Goal: Information Seeking & Learning: Learn about a topic

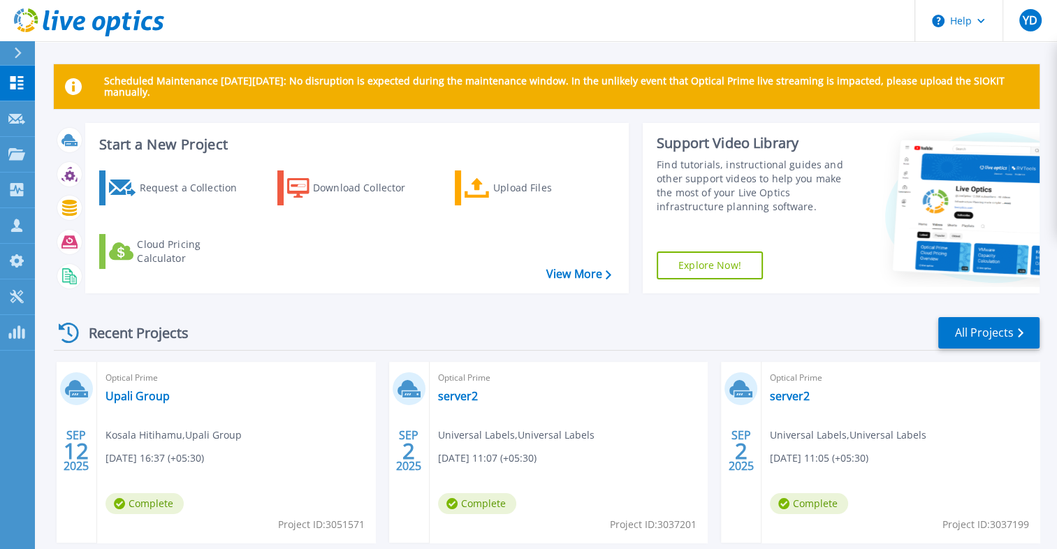
scroll to position [75, 0]
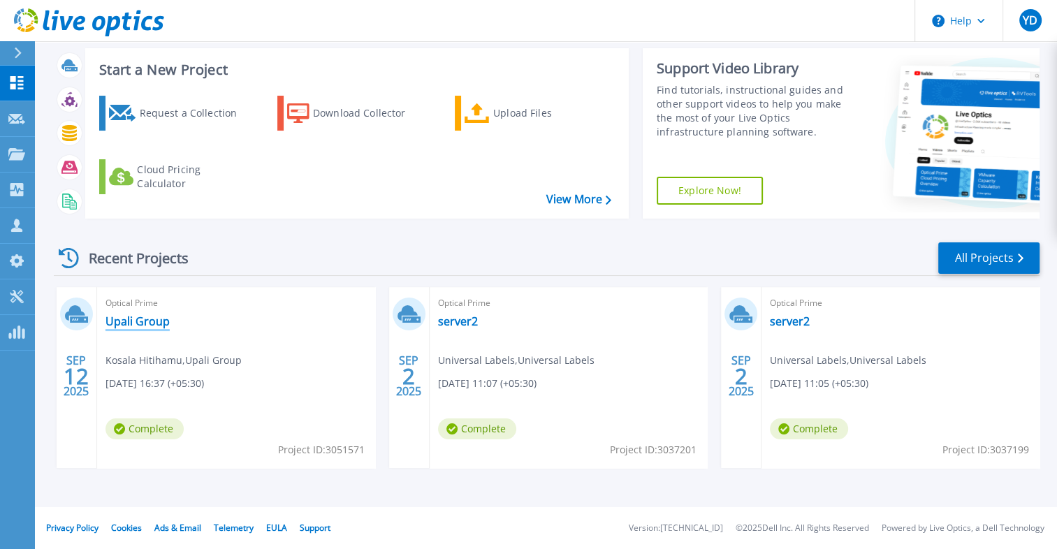
click at [141, 319] on link "Upali Group" at bounding box center [138, 321] width 64 height 14
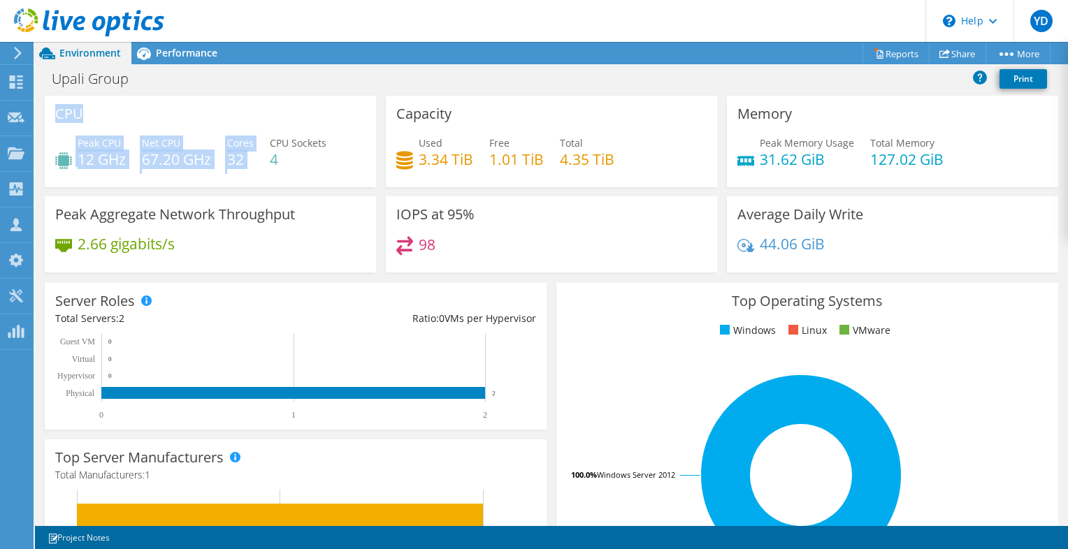
drag, startPoint x: 50, startPoint y: 105, endPoint x: 268, endPoint y: 145, distance: 221.7
click at [268, 145] on div "CPU Peak CPU 12 GHz Net CPU 67.20 GHz Cores 32 CPU Sockets 4" at bounding box center [210, 142] width 331 height 92
drag, startPoint x: 268, startPoint y: 145, endPoint x: 261, endPoint y: 258, distance: 112.8
click at [261, 258] on div "2.66 gigabits/s" at bounding box center [210, 250] width 310 height 29
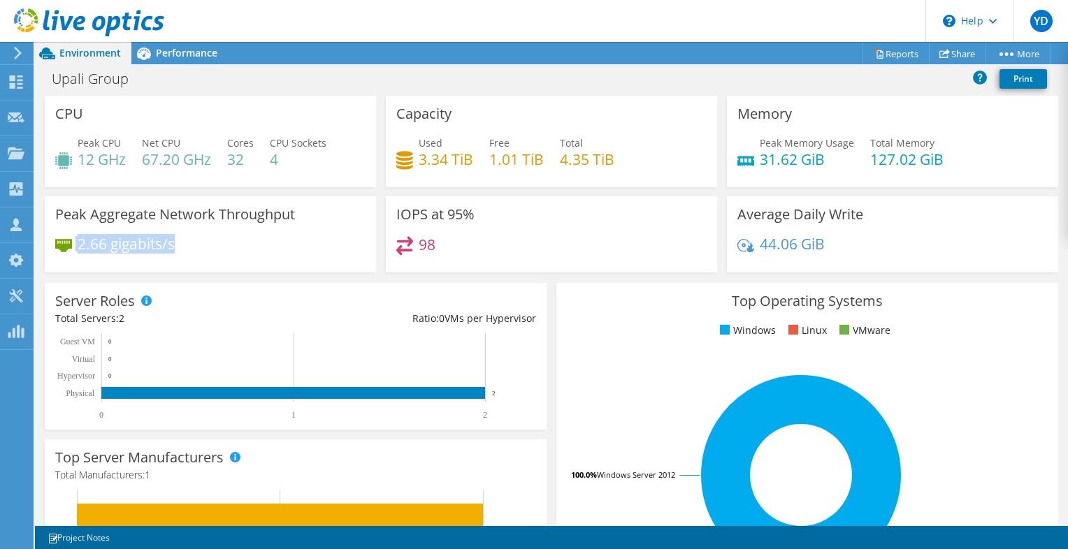
drag, startPoint x: 188, startPoint y: 248, endPoint x: 68, endPoint y: 245, distance: 119.5
click at [68, 245] on div "2.66 gigabits/s" at bounding box center [210, 250] width 310 height 29
drag, startPoint x: 68, startPoint y: 245, endPoint x: 190, endPoint y: 261, distance: 122.6
click at [190, 261] on div "2.66 gigabits/s" at bounding box center [210, 250] width 310 height 29
drag, startPoint x: 820, startPoint y: 157, endPoint x: 750, endPoint y: 147, distance: 70.6
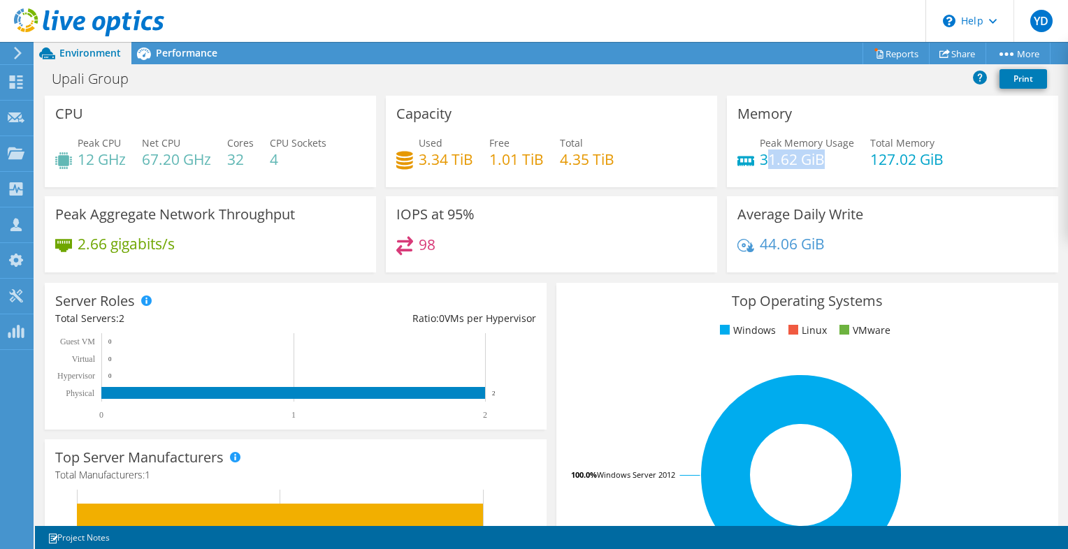
click at [750, 147] on div "Peak Memory Usage 31.62 GiB" at bounding box center [795, 151] width 117 height 31
click at [829, 169] on div "Peak Memory Usage 31.62 GiB Total Memory 127.02 GiB" at bounding box center [892, 158] width 310 height 45
drag, startPoint x: 863, startPoint y: 165, endPoint x: 949, endPoint y: 166, distance: 85.9
click at [949, 166] on div "Peak Memory Usage 31.62 GiB Total Memory 127.02 GiB" at bounding box center [892, 158] width 310 height 45
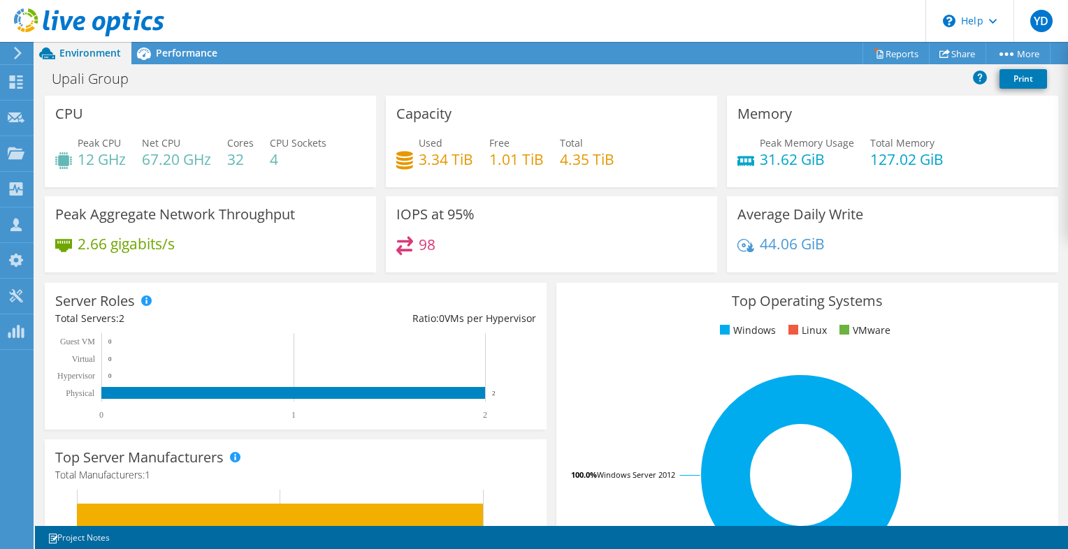
click at [442, 177] on div "Used 3.34 TiB Free 1.01 TiB Total 4.35 TiB" at bounding box center [551, 158] width 310 height 45
click at [275, 155] on h4 "4" at bounding box center [298, 159] width 57 height 15
drag, startPoint x: 275, startPoint y: 155, endPoint x: 321, endPoint y: 167, distance: 47.6
click at [321, 167] on div "Peak CPU 12 GHz Net CPU 67.20 GHz Cores 32 CPU Sockets 4" at bounding box center [210, 158] width 310 height 45
drag, startPoint x: 859, startPoint y: 164, endPoint x: 975, endPoint y: 158, distance: 116.2
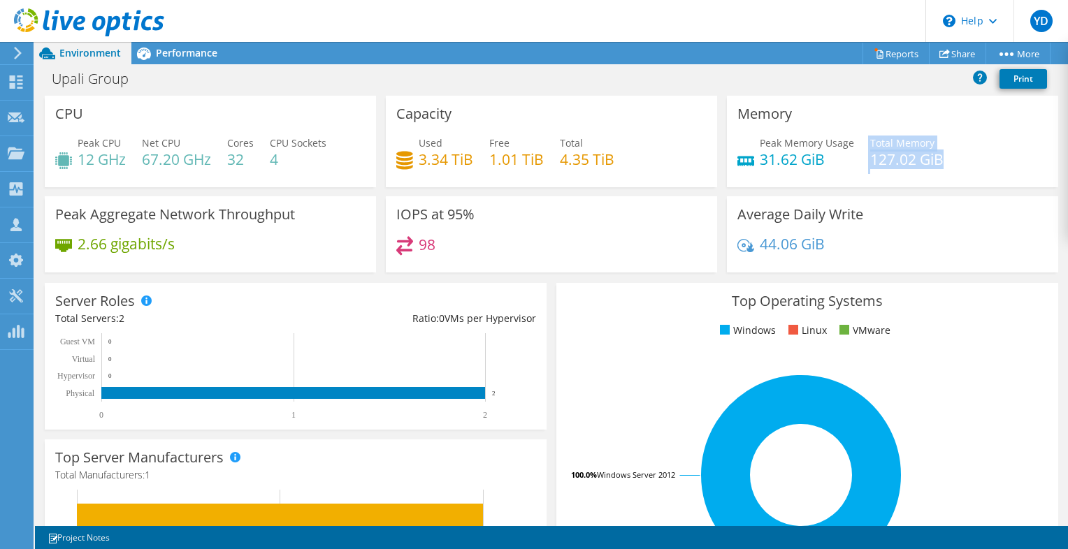
click at [975, 158] on div "Peak Memory Usage 31.62 GiB Total Memory 127.02 GiB" at bounding box center [892, 158] width 310 height 45
drag, startPoint x: 830, startPoint y: 151, endPoint x: 757, endPoint y: 154, distance: 72.7
click at [759, 154] on div "Peak Memory Usage 31.62 GiB" at bounding box center [806, 151] width 94 height 31
click at [759, 154] on h4 "31.62 GiB" at bounding box center [806, 159] width 94 height 15
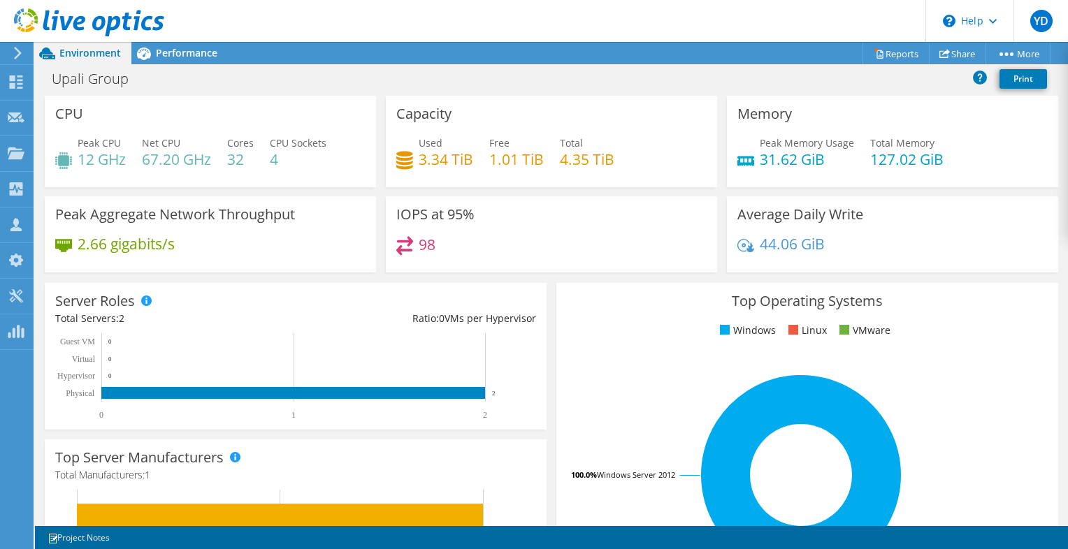
click at [685, 80] on div "Upali Group Print" at bounding box center [551, 79] width 1033 height 26
